Goal: Information Seeking & Learning: Find specific fact

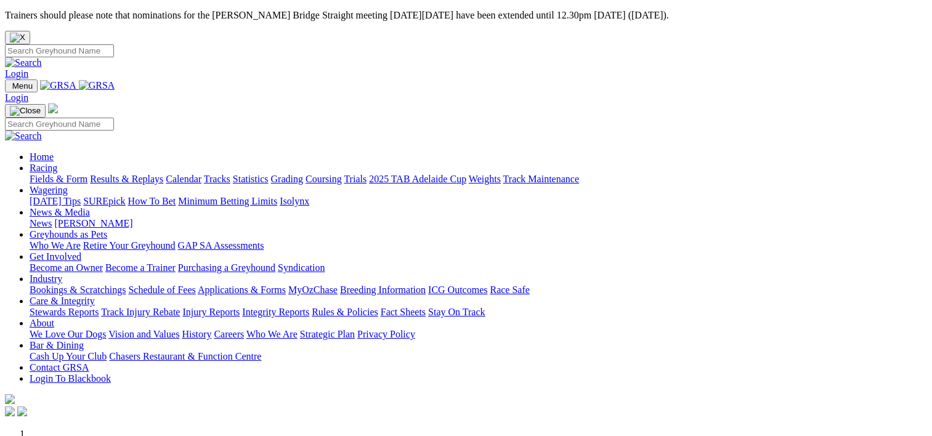
scroll to position [526, 0]
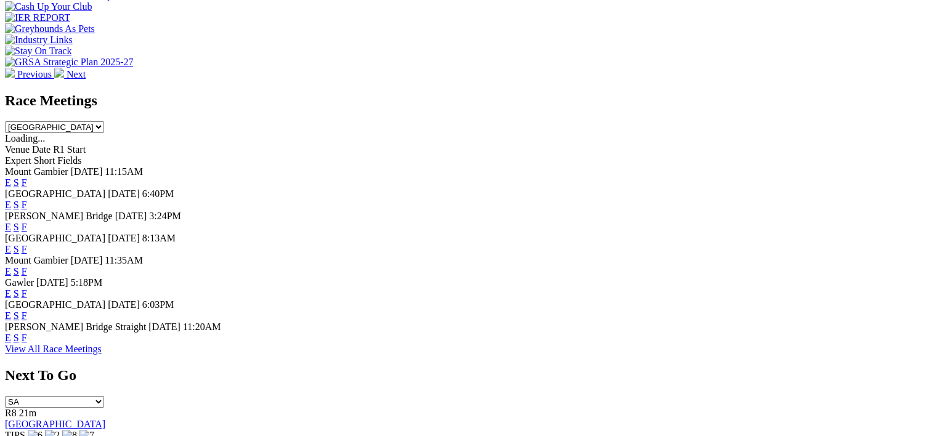
click at [27, 200] on link "F" at bounding box center [25, 205] width 6 height 10
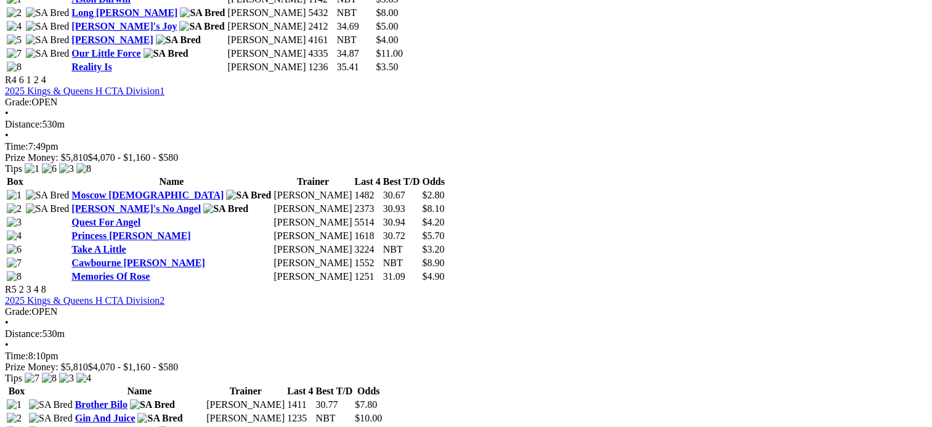
scroll to position [1276, 0]
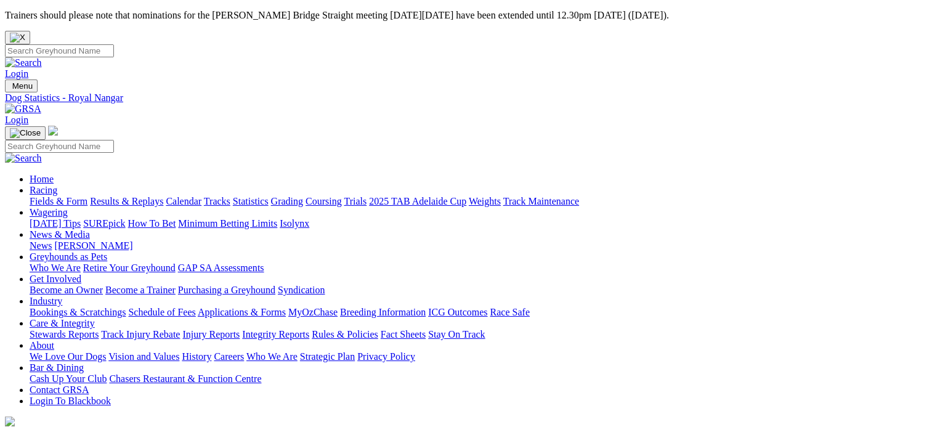
click at [269, 196] on link "Statistics" at bounding box center [251, 201] width 36 height 10
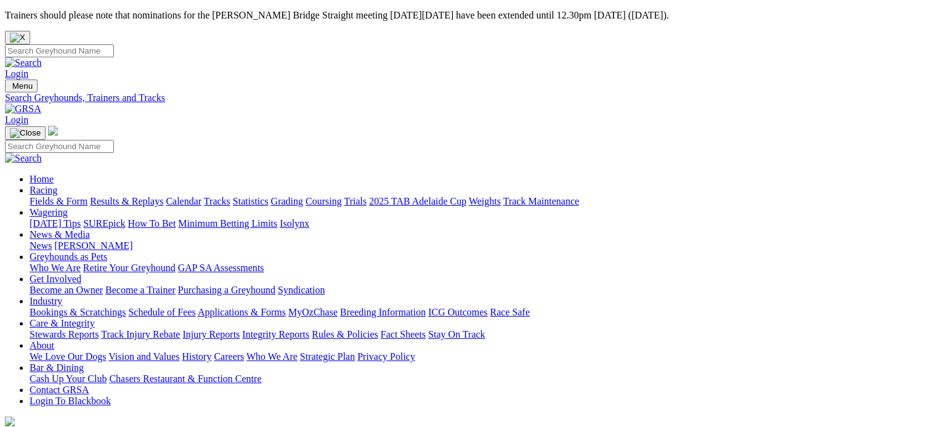
type input "[PERSON_NAME]"
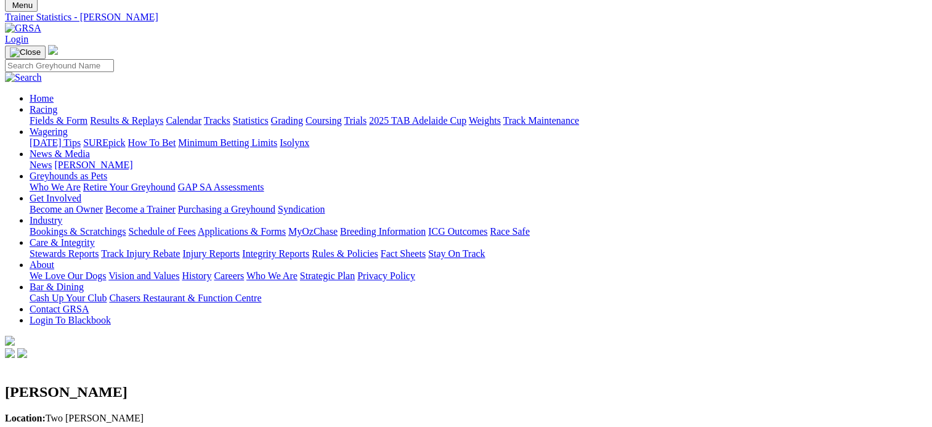
scroll to position [86, 0]
